Goal: Information Seeking & Learning: Learn about a topic

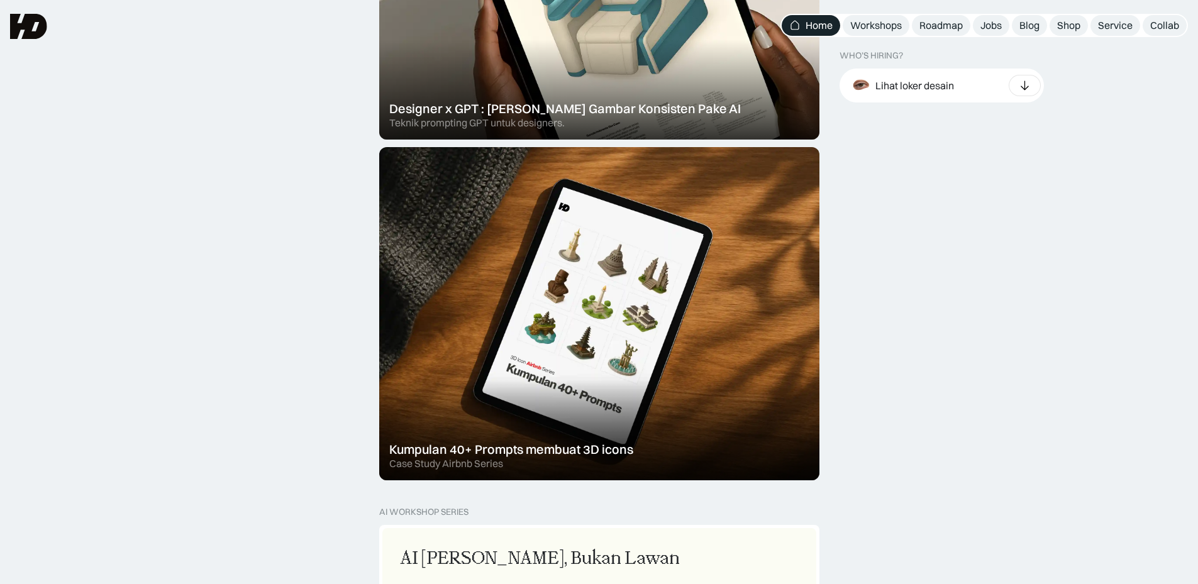
scroll to position [566, 0]
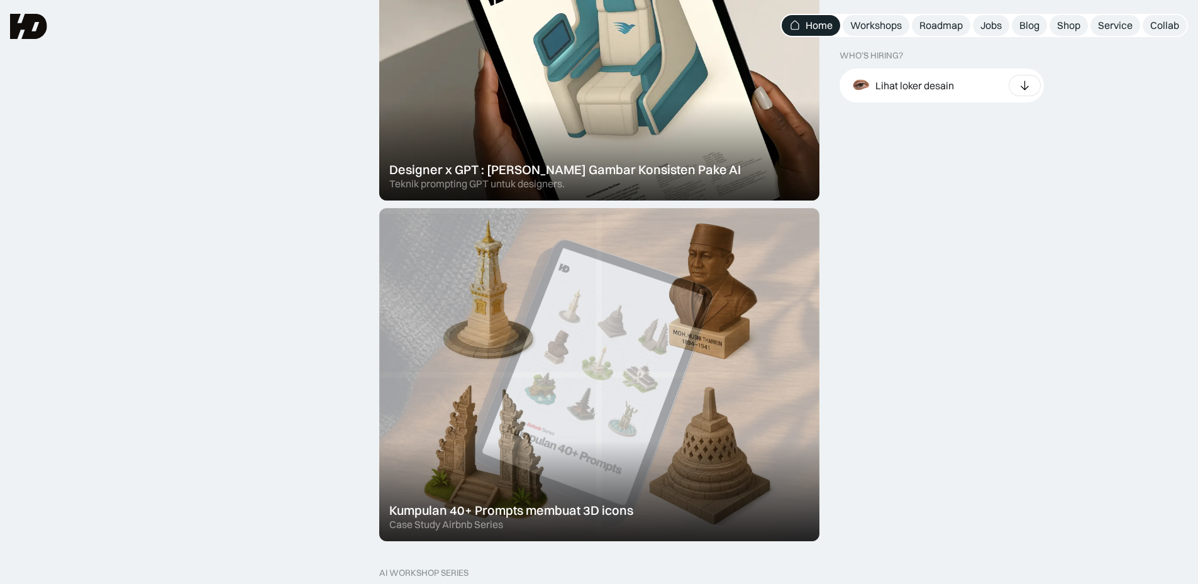
click at [624, 281] on div at bounding box center [599, 374] width 440 height 333
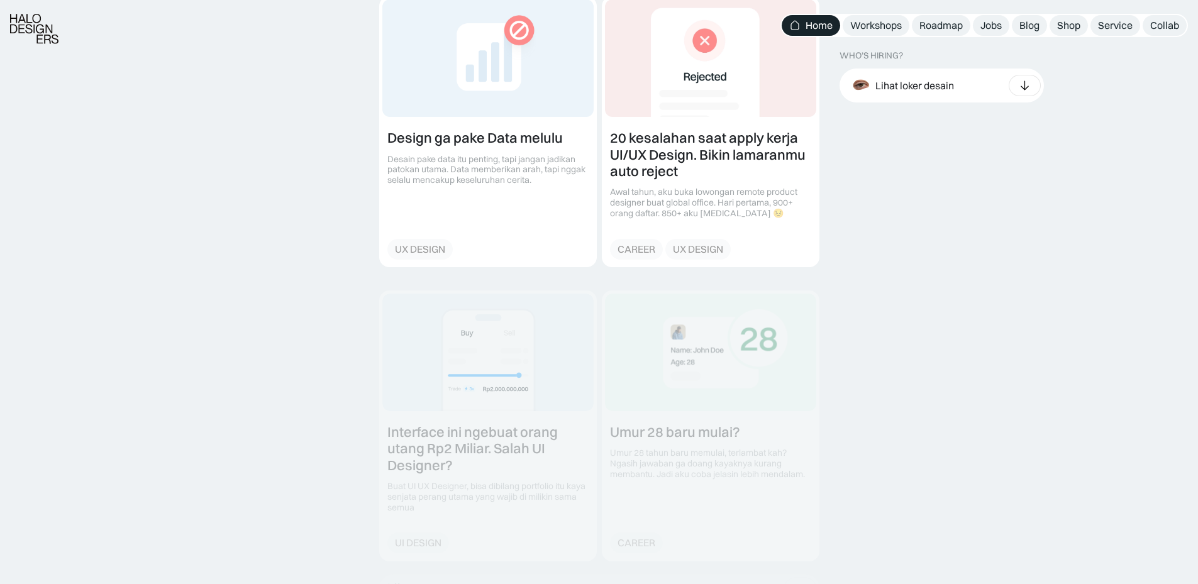
scroll to position [1446, 0]
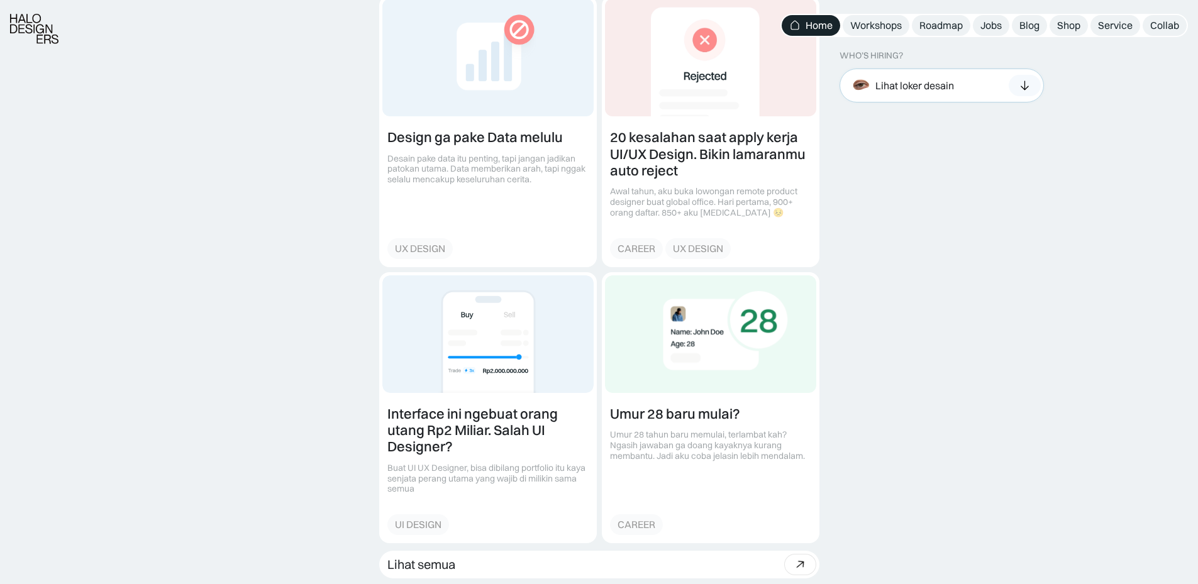
click at [1030, 86] on icon at bounding box center [1024, 85] width 13 height 13
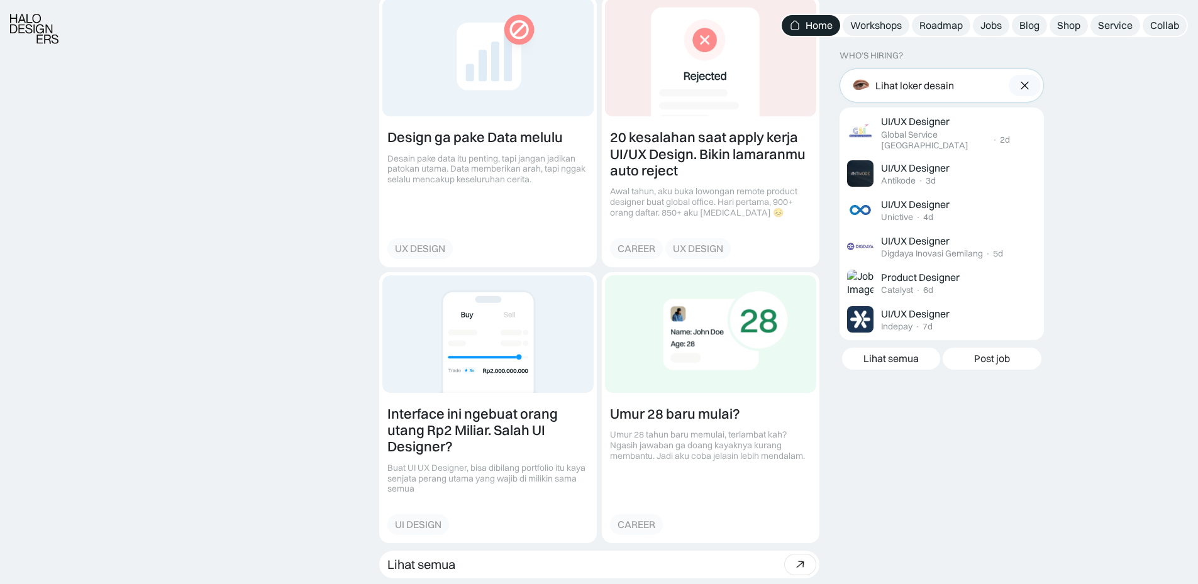
click at [1030, 86] on img at bounding box center [1024, 85] width 13 height 13
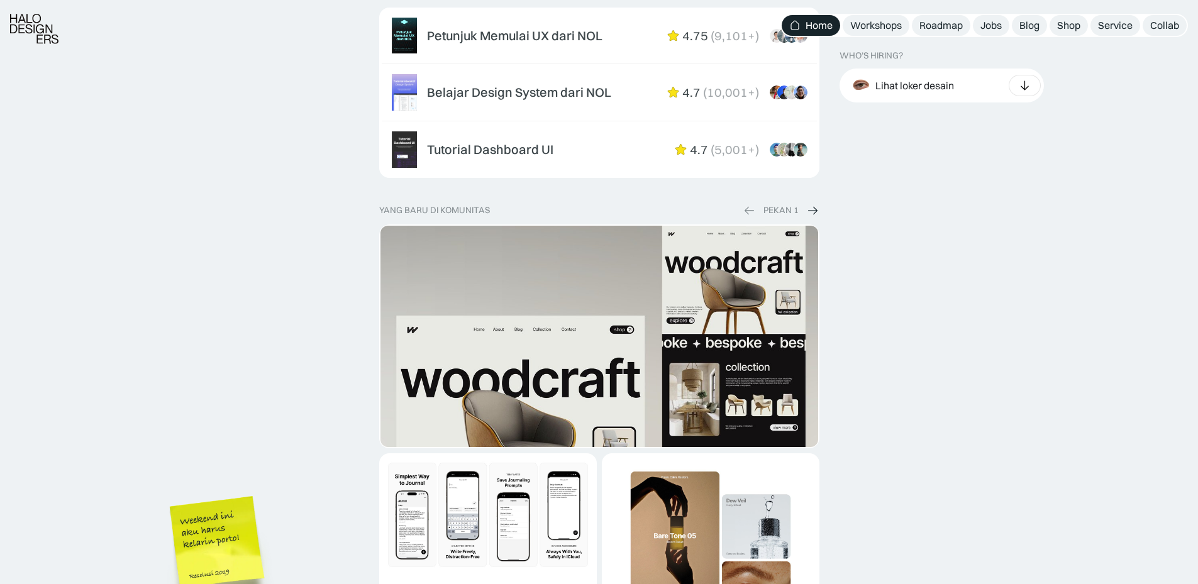
scroll to position [2200, 0]
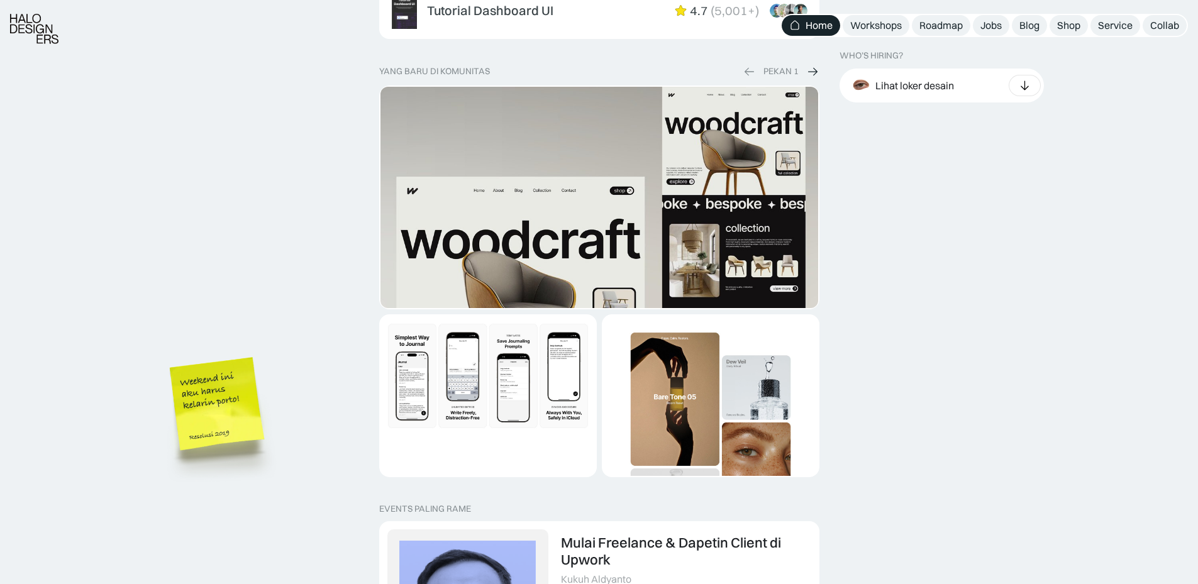
click at [560, 241] on img "1 of 2" at bounding box center [599, 327] width 438 height 481
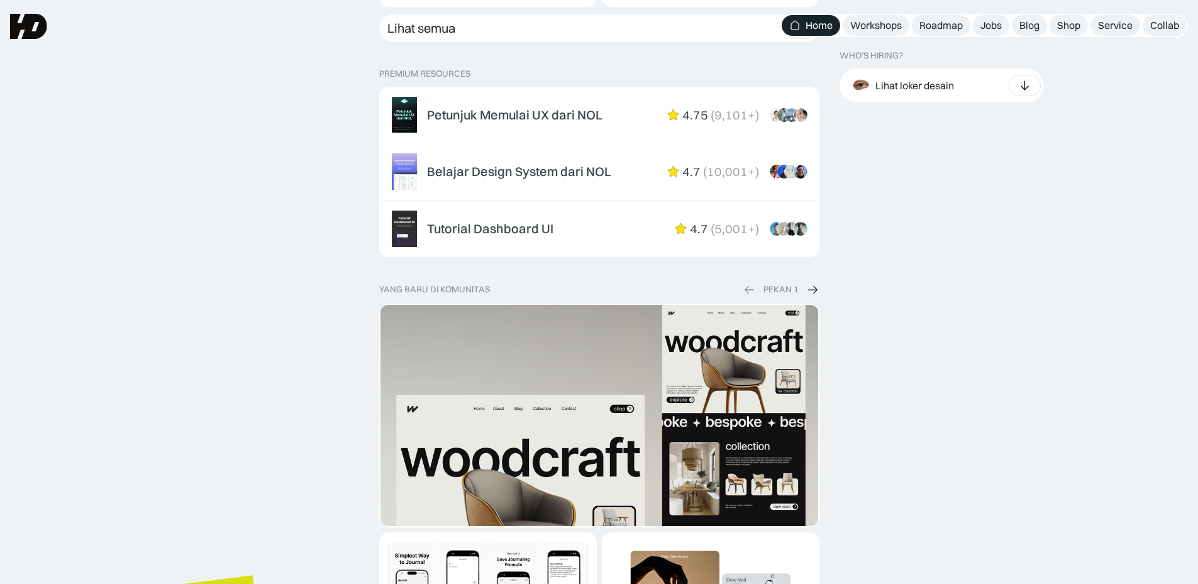
scroll to position [1949, 0]
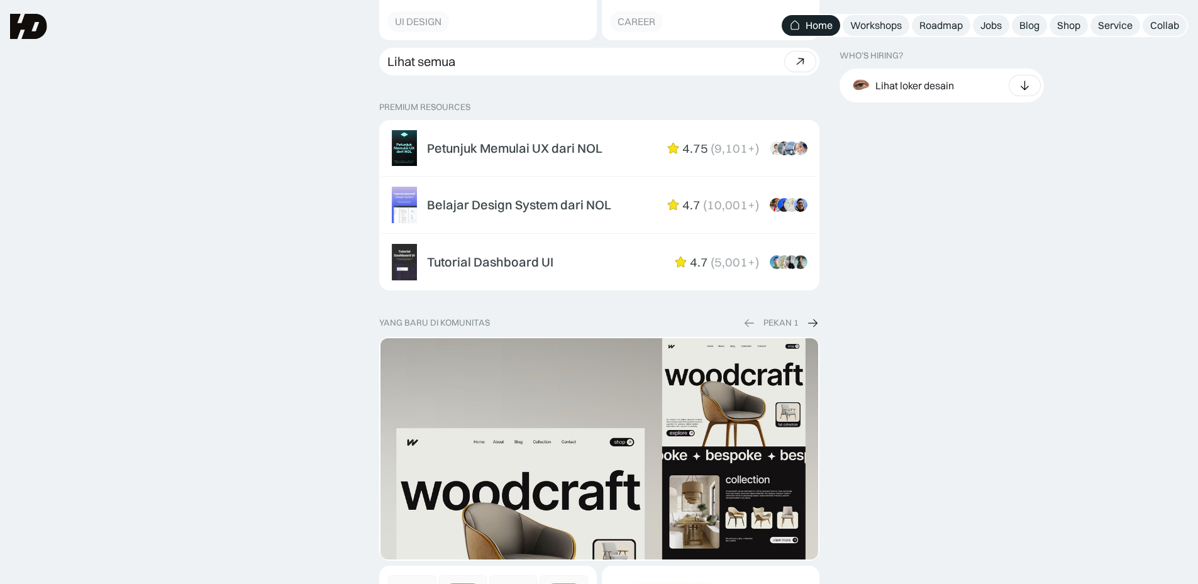
click at [812, 326] on img at bounding box center [812, 322] width 13 height 13
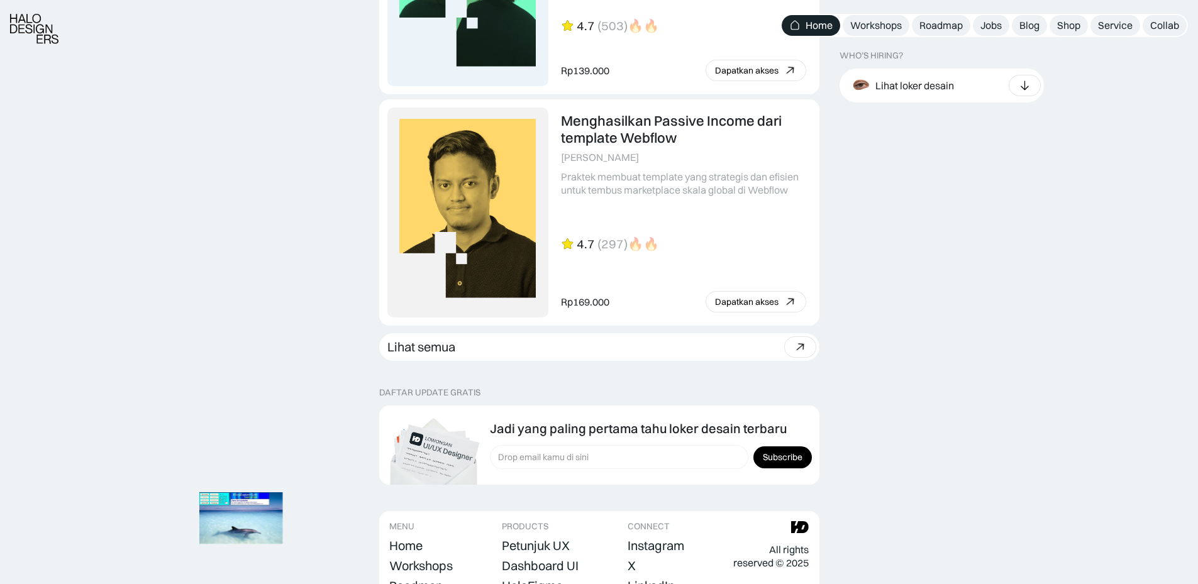
scroll to position [3489, 0]
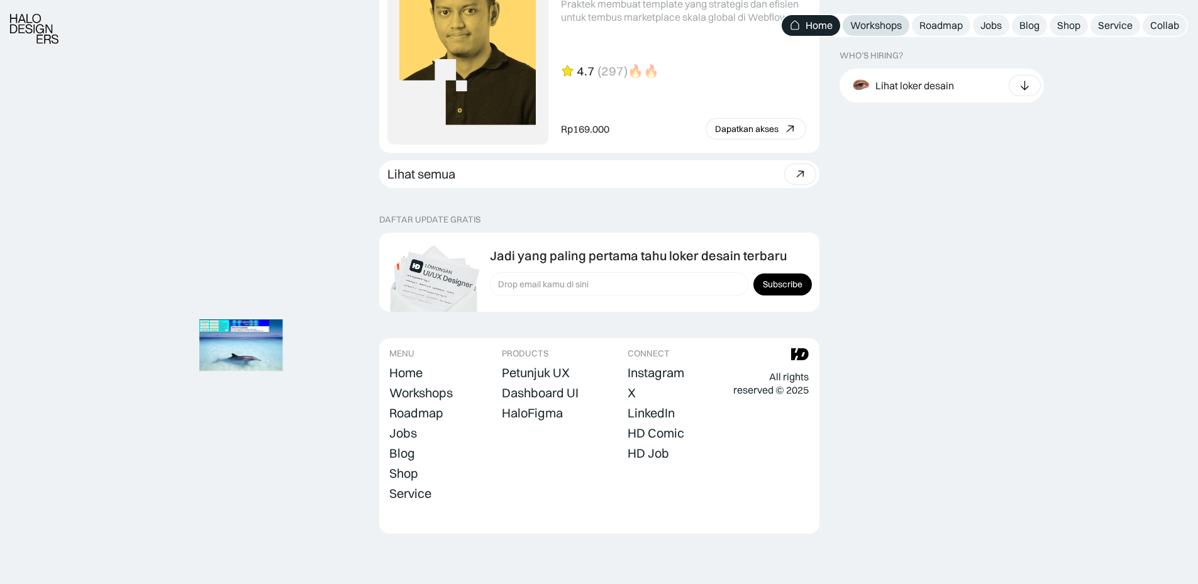
click at [883, 25] on div "Workshops" at bounding box center [876, 25] width 52 height 13
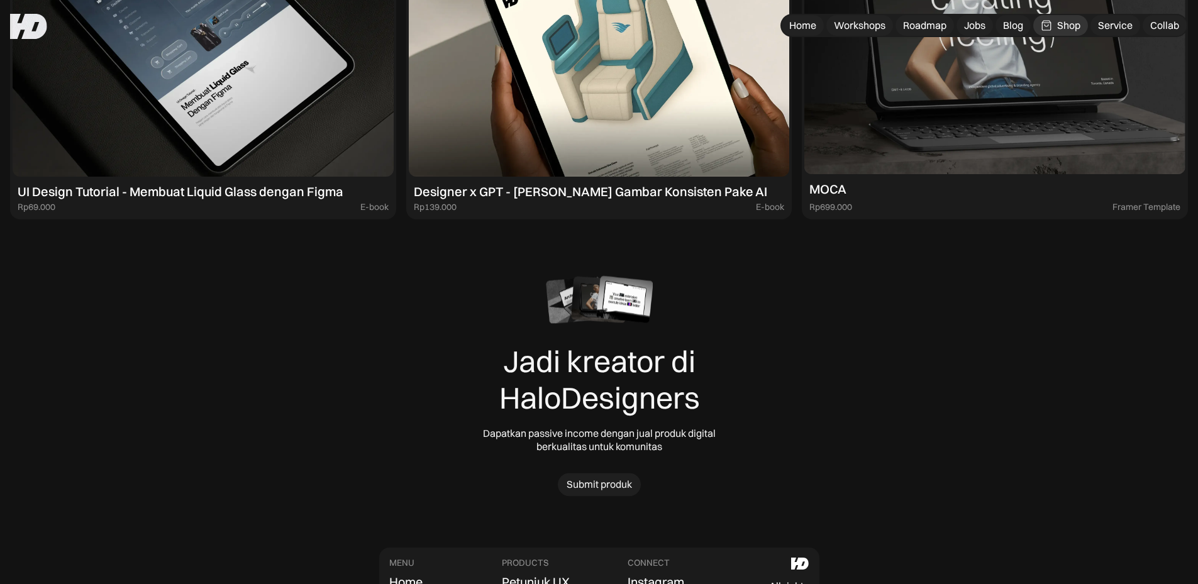
scroll to position [6161, 0]
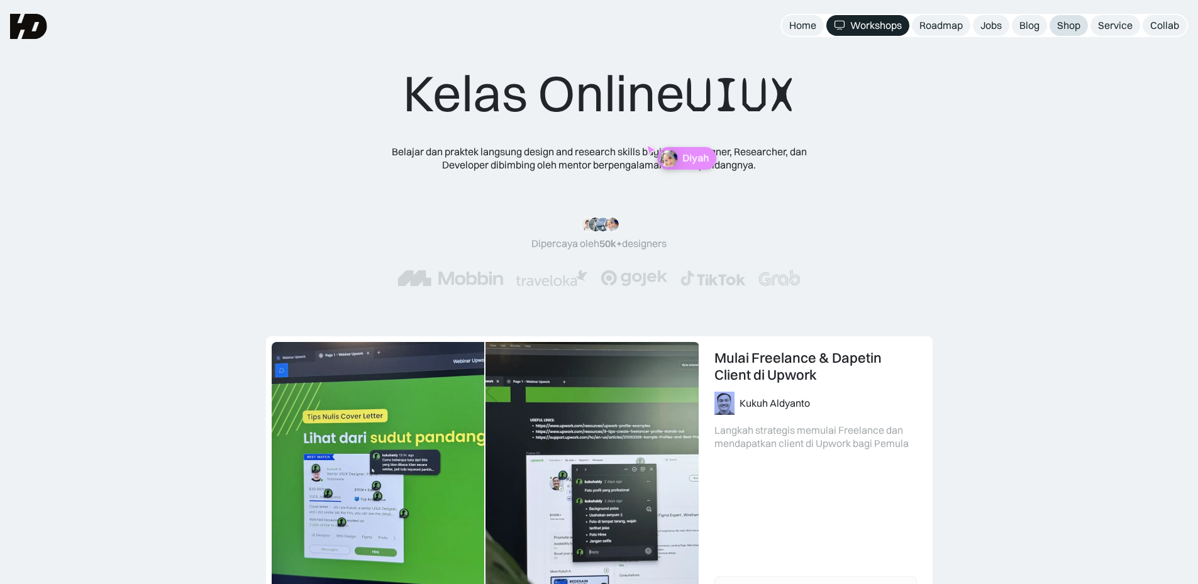
click at [1073, 22] on div "Shop" at bounding box center [1068, 25] width 23 height 13
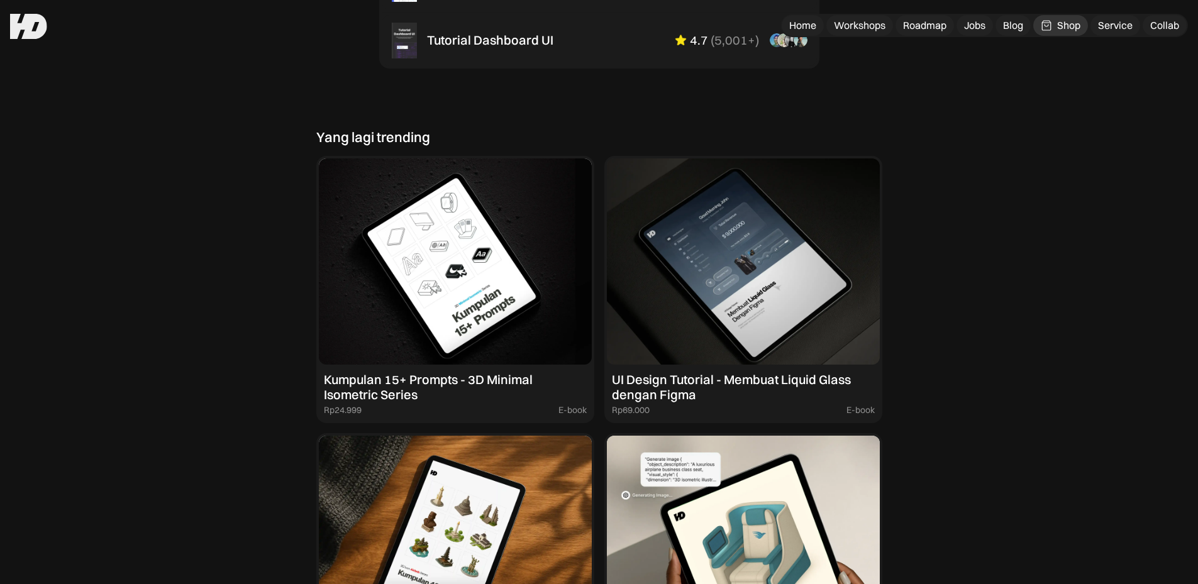
scroll to position [1006, 0]
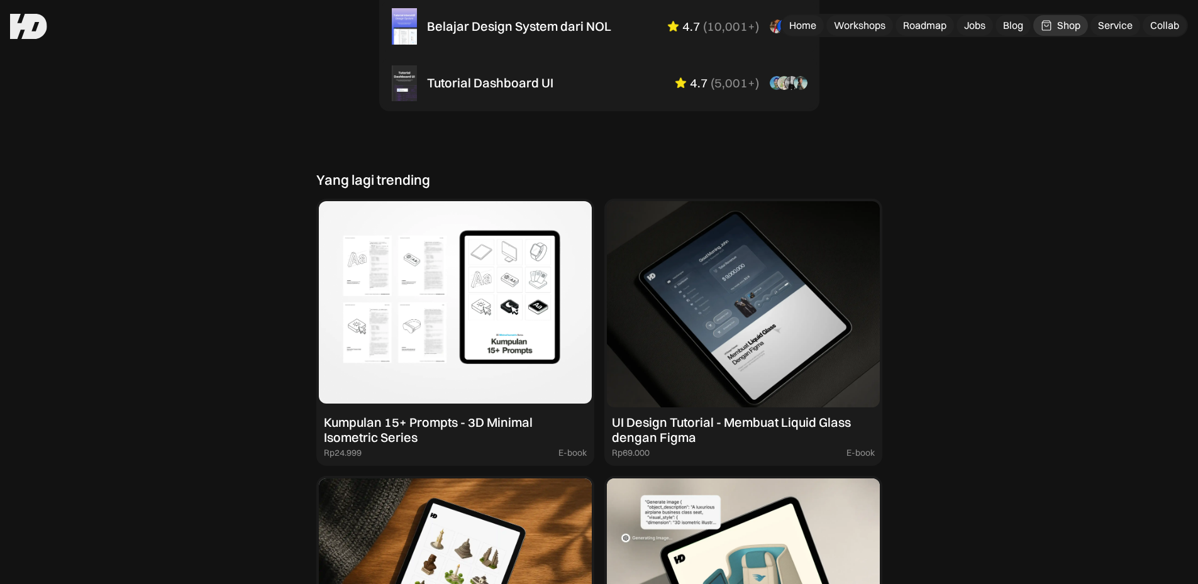
click at [432, 299] on img at bounding box center [455, 304] width 273 height 206
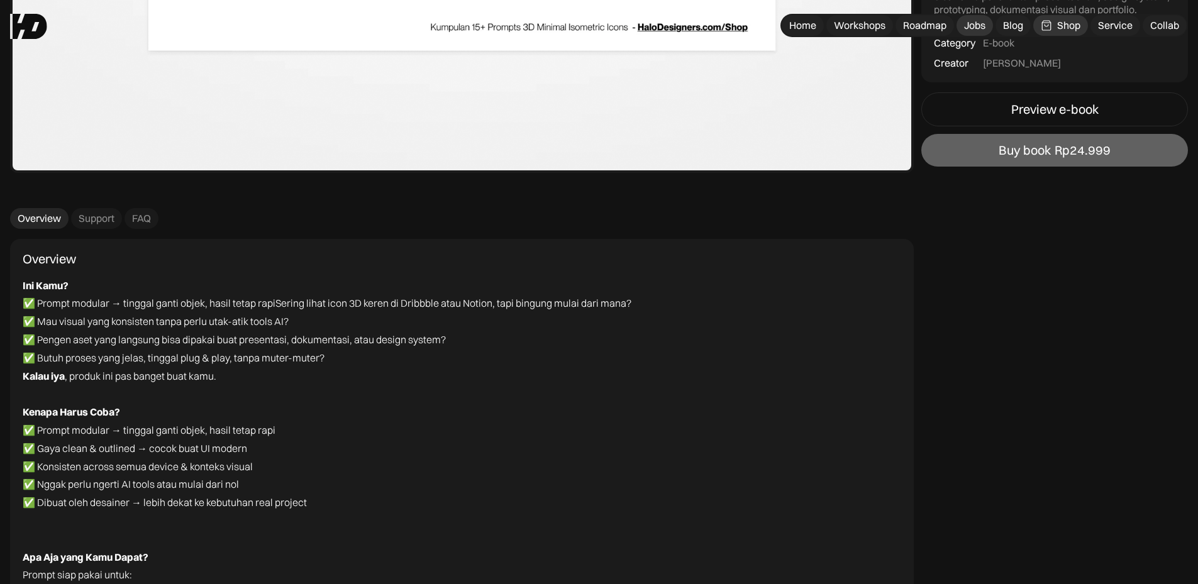
scroll to position [3311, 0]
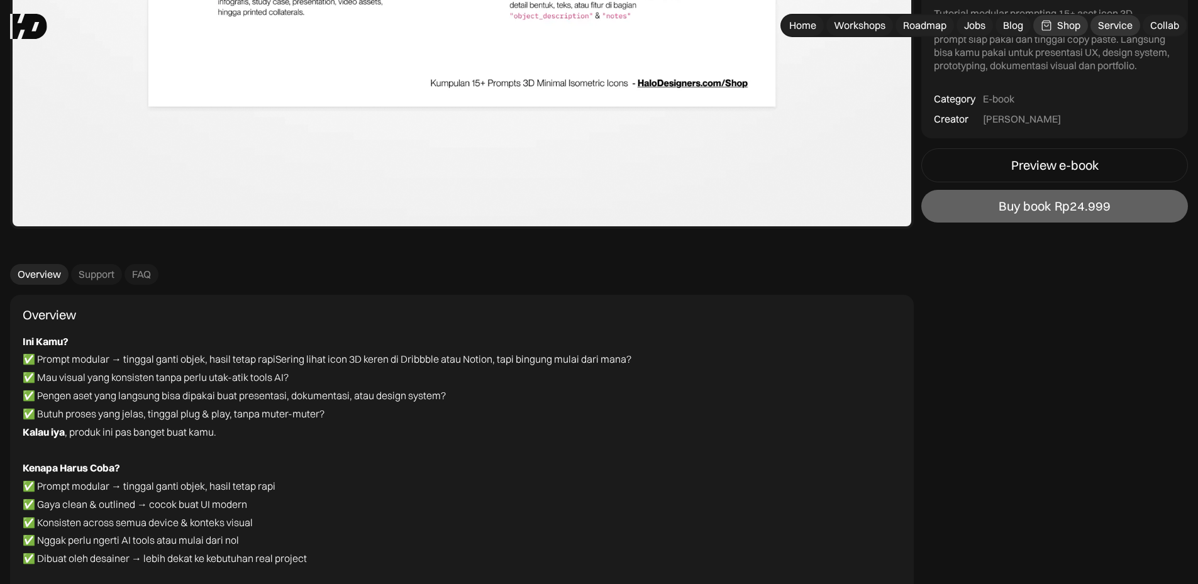
click at [1110, 21] on div "Service" at bounding box center [1115, 25] width 35 height 13
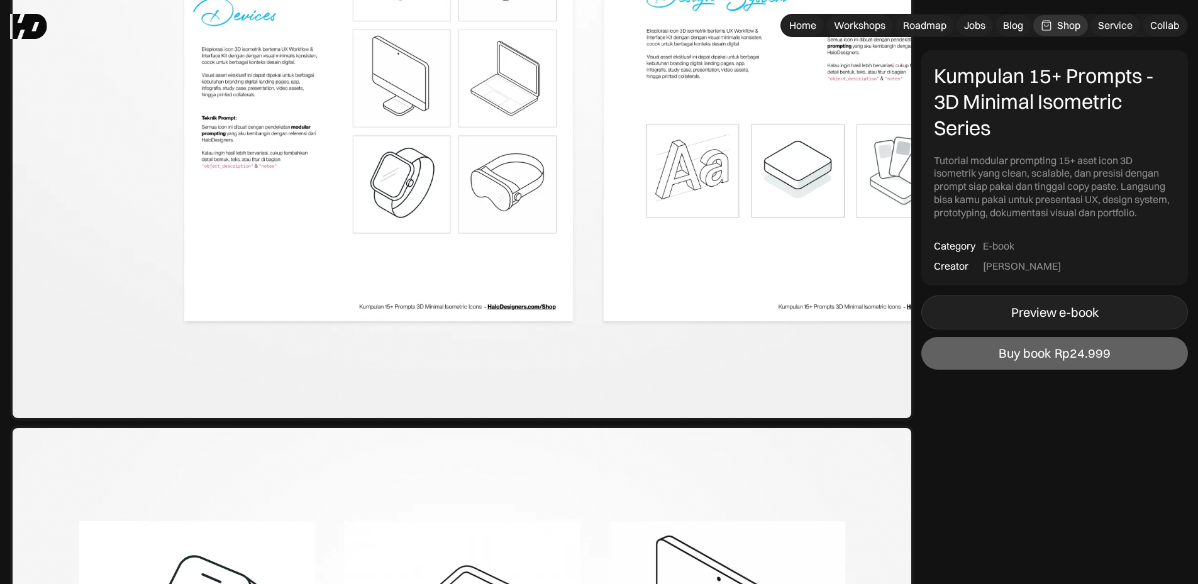
scroll to position [1739, 0]
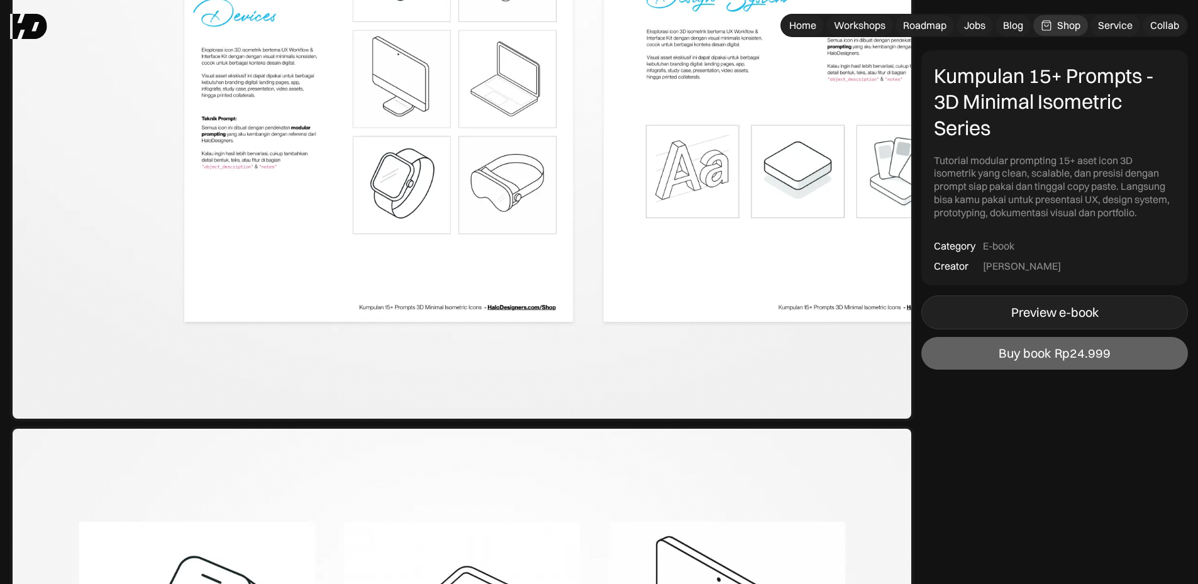
click at [1037, 319] on div "Preview e-book" at bounding box center [1054, 312] width 87 height 15
